Goal: Transaction & Acquisition: Book appointment/travel/reservation

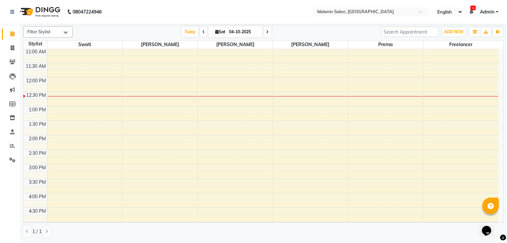
scroll to position [99, 0]
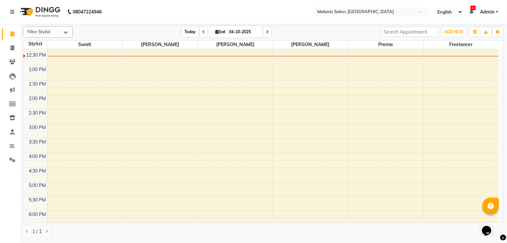
click at [194, 33] on span "Today" at bounding box center [190, 32] width 16 height 10
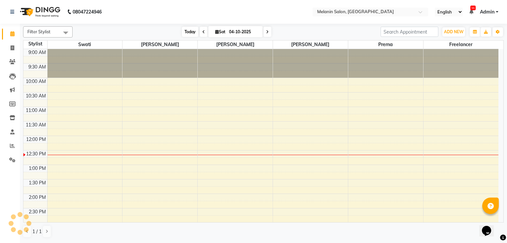
scroll to position [87, 0]
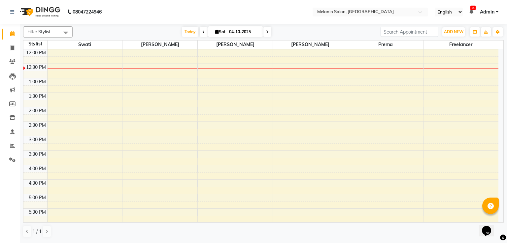
click at [215, 33] on icon at bounding box center [217, 32] width 4 height 4
select select "10"
select select "2025"
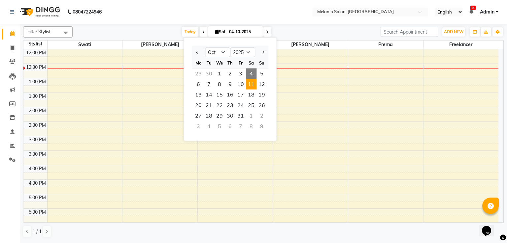
click at [251, 86] on span "11" at bounding box center [251, 84] width 11 height 11
type input "[DATE]"
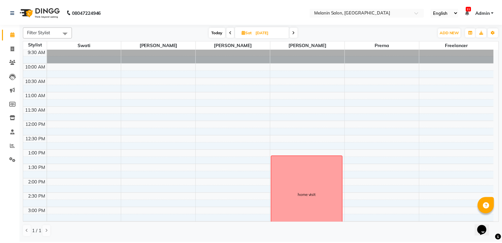
scroll to position [0, 0]
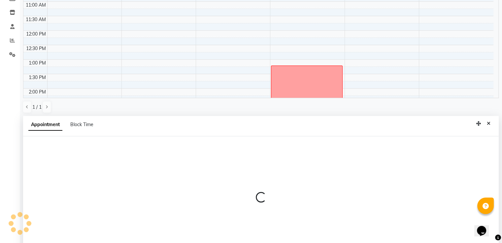
select select "54300"
select select "tentative"
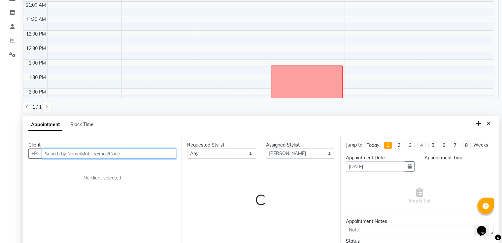
scroll to position [128, 0]
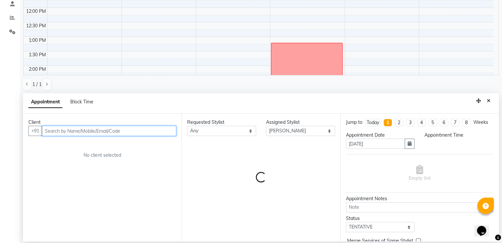
select select "615"
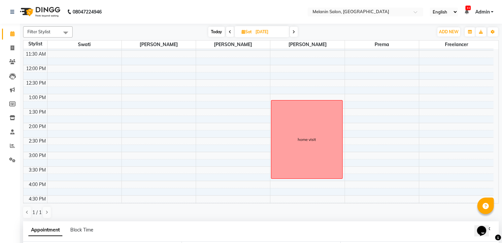
scroll to position [0, 0]
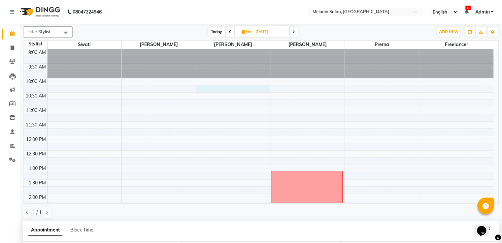
click at [349, 89] on div "9:00 AM 9:30 AM 10:00 AM 10:30 AM 11:00 AM 11:30 AM 12:00 PM 12:30 PM 1:00 PM 1…" at bounding box center [258, 223] width 470 height 348
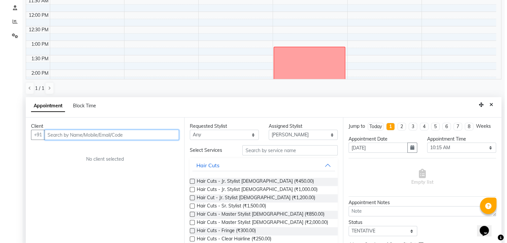
scroll to position [128, 0]
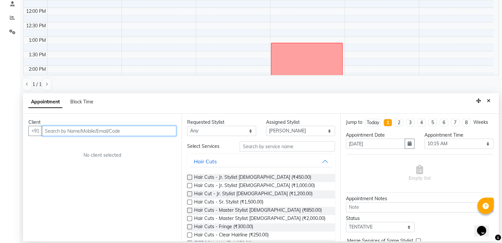
click at [160, 135] on input "text" at bounding box center [109, 131] width 134 height 10
type input "n"
type input "8806286578"
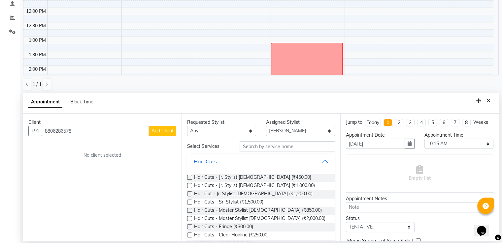
click at [156, 135] on button "Add Client" at bounding box center [162, 131] width 27 height 10
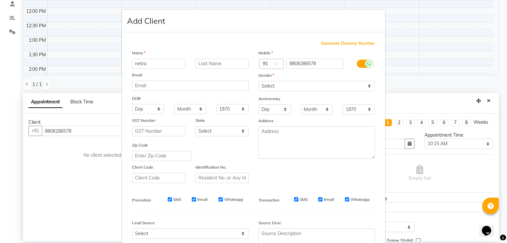
click at [136, 64] on input "netra" at bounding box center [158, 64] width 53 height 10
type input "Netra"
click at [268, 85] on select "Select [DEMOGRAPHIC_DATA] [DEMOGRAPHIC_DATA] Other Prefer Not To Say" at bounding box center [316, 86] width 116 height 10
select select "[DEMOGRAPHIC_DATA]"
click at [258, 81] on select "Select [DEMOGRAPHIC_DATA] [DEMOGRAPHIC_DATA] Other Prefer Not To Say" at bounding box center [316, 86] width 116 height 10
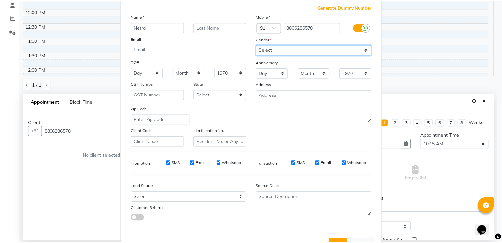
scroll to position [64, 0]
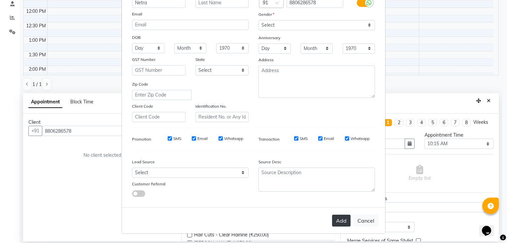
click at [340, 217] on button "Add" at bounding box center [341, 221] width 18 height 12
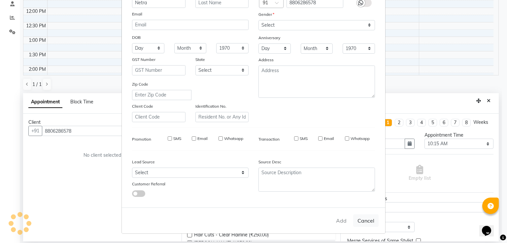
select select
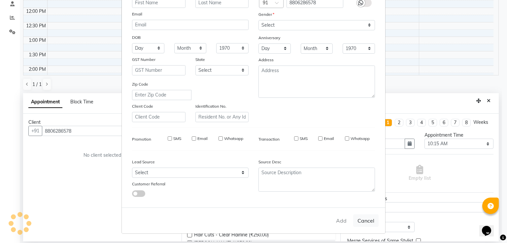
select select
checkbox input "false"
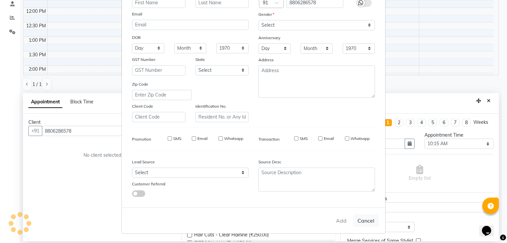
checkbox input "false"
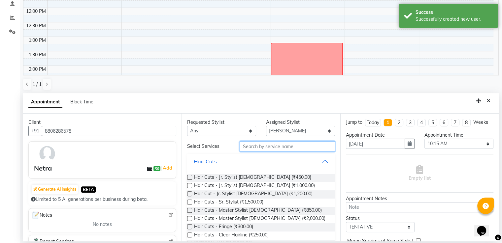
click at [276, 151] on input "text" at bounding box center [286, 146] width 95 height 10
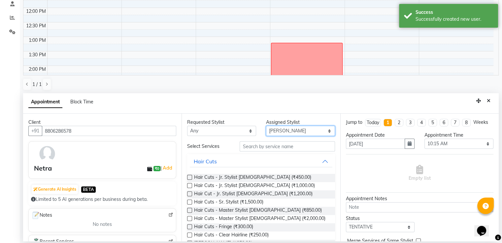
click at [284, 135] on select "Select [PERSON_NAME] freelancer [PERSON_NAME] [PERSON_NAME] [PERSON_NAME] Swati" at bounding box center [300, 131] width 69 height 10
select select "63064"
click at [266, 126] on select "Select [PERSON_NAME] freelancer [PERSON_NAME] [PERSON_NAME] [PERSON_NAME] Swati" at bounding box center [300, 131] width 69 height 10
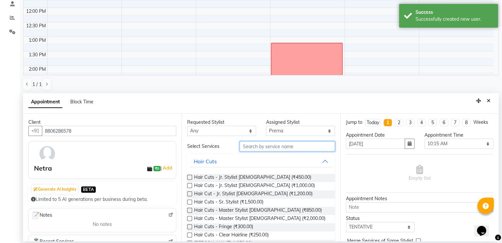
click at [273, 149] on input "text" at bounding box center [286, 146] width 95 height 10
click at [189, 194] on label at bounding box center [189, 194] width 5 height 5
click at [189, 194] on input "checkbox" at bounding box center [189, 195] width 4 height 4
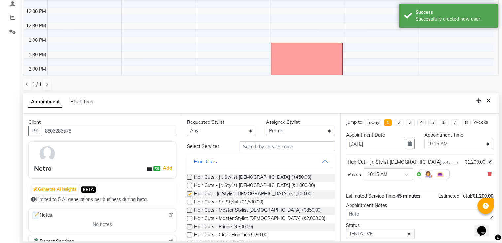
checkbox input "false"
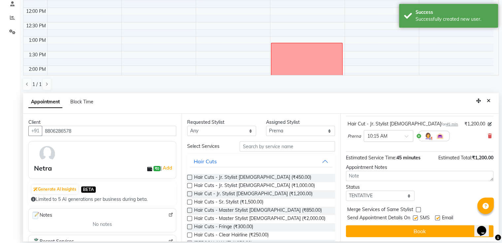
scroll to position [39, 0]
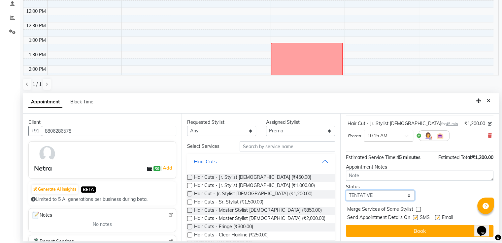
click at [385, 194] on select "Select TENTATIVE CONFIRM UPCOMING" at bounding box center [380, 196] width 69 height 10
select select "confirm booking"
click at [346, 191] on select "Select TENTATIVE CONFIRM UPCOMING" at bounding box center [380, 196] width 69 height 10
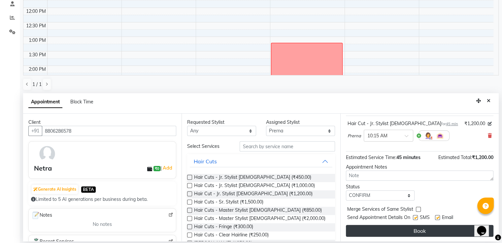
click at [385, 229] on button "Book" at bounding box center [419, 231] width 147 height 12
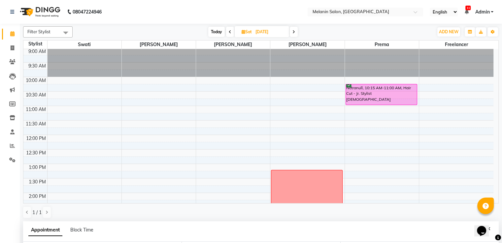
scroll to position [0, 0]
click at [9, 33] on span at bounding box center [13, 34] width 12 height 8
click at [11, 32] on icon at bounding box center [12, 33] width 4 height 5
click at [210, 32] on span "Today" at bounding box center [216, 32] width 16 height 10
type input "04-10-2025"
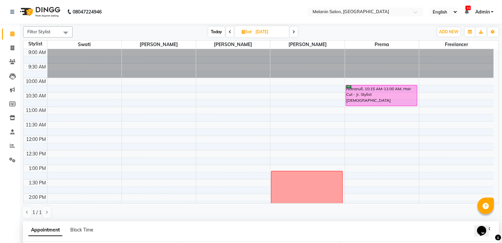
type input "04-10-2025"
select select "615"
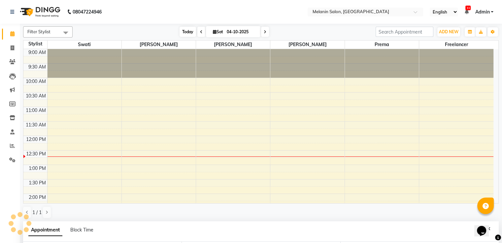
scroll to position [87, 0]
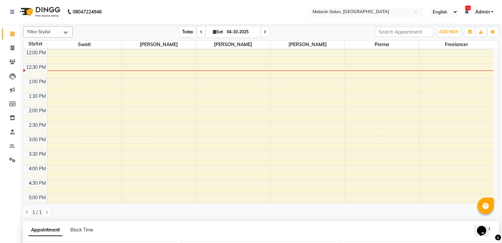
click at [192, 33] on span "Today" at bounding box center [187, 32] width 16 height 10
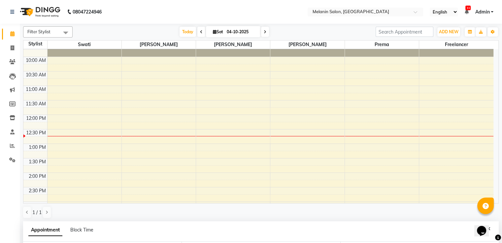
scroll to position [0, 0]
